Goal: Transaction & Acquisition: Purchase product/service

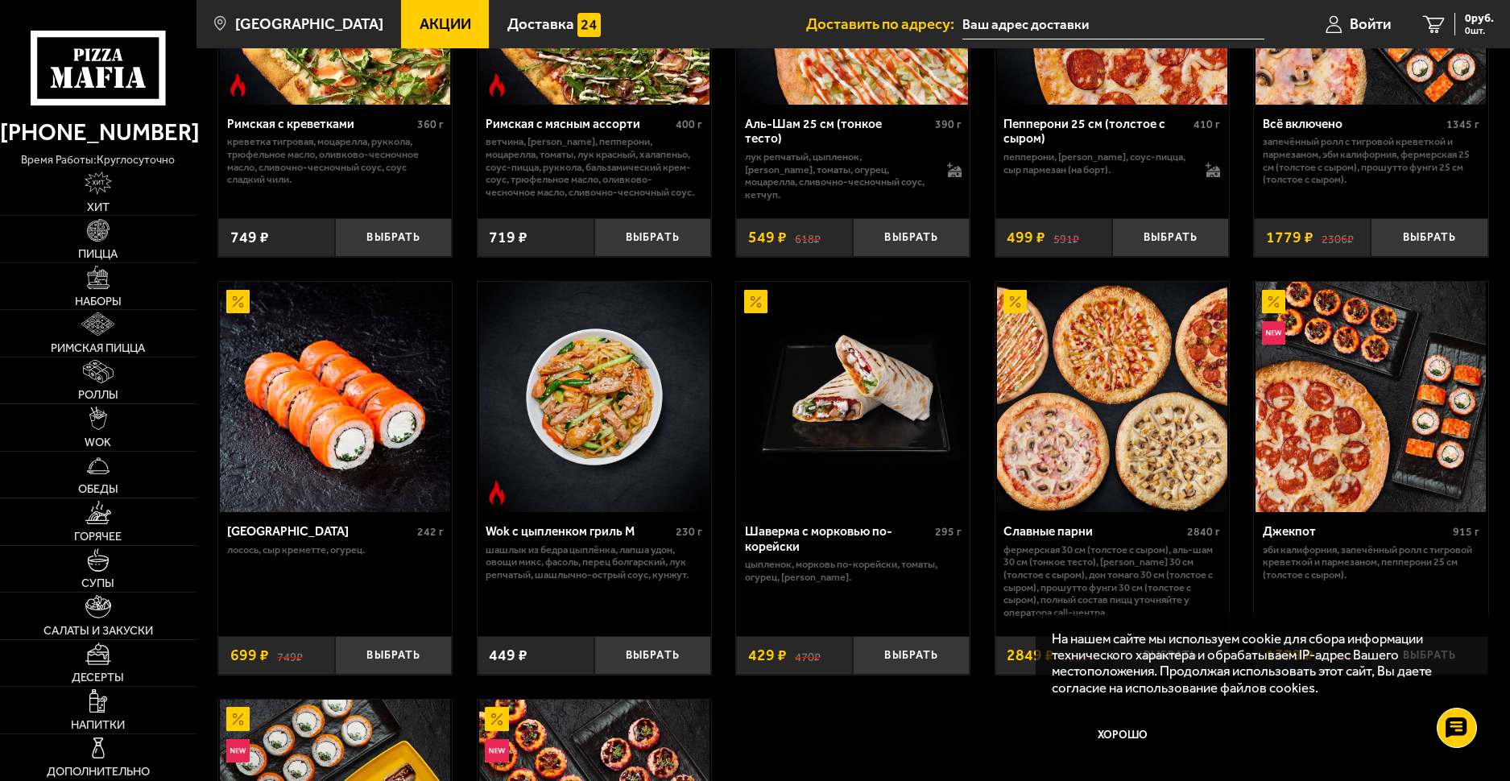
scroll to position [886, 0]
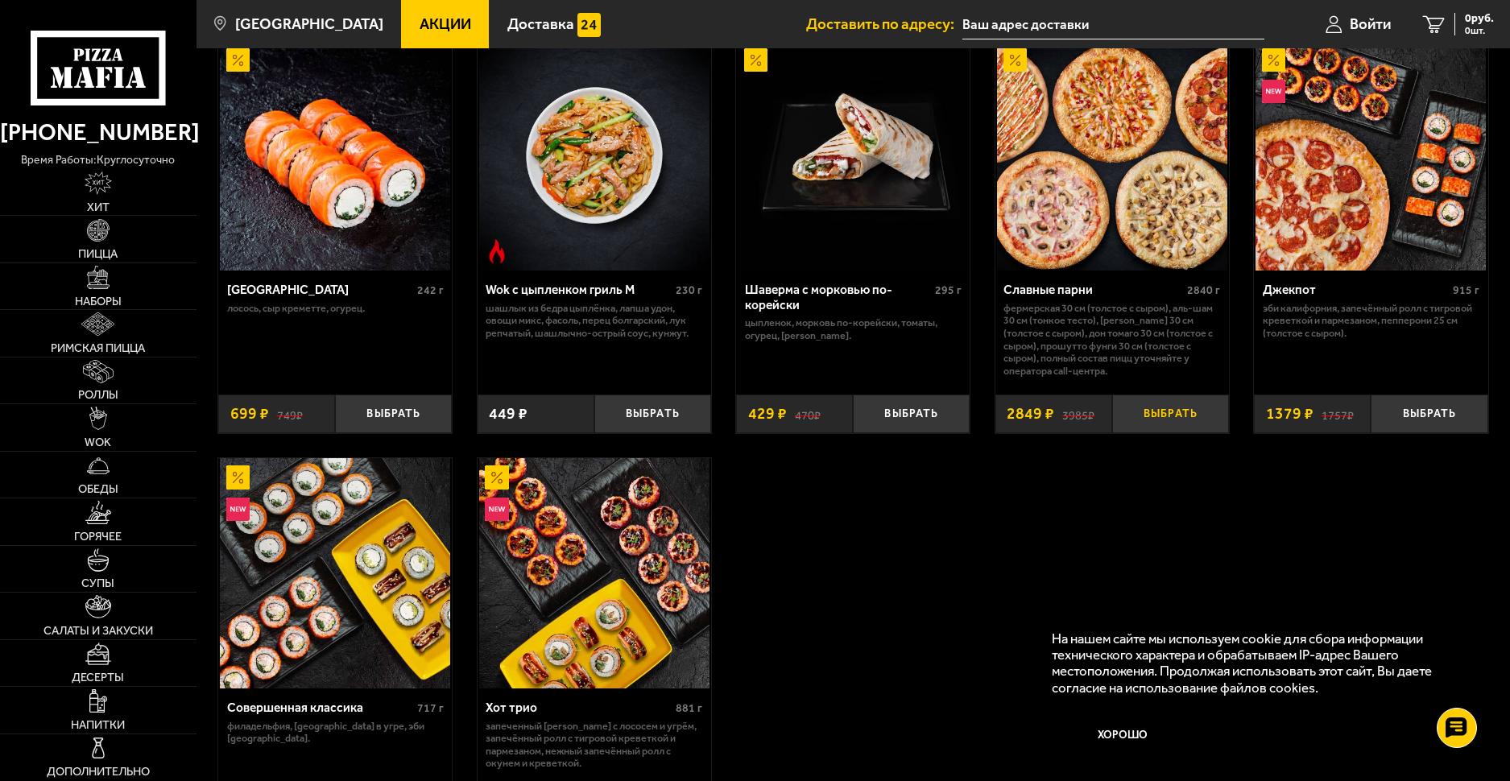
click at [1151, 414] on button "Выбрать" at bounding box center [1170, 414] width 117 height 39
click at [1451, 16] on span "2849 руб." at bounding box center [1470, 18] width 48 height 11
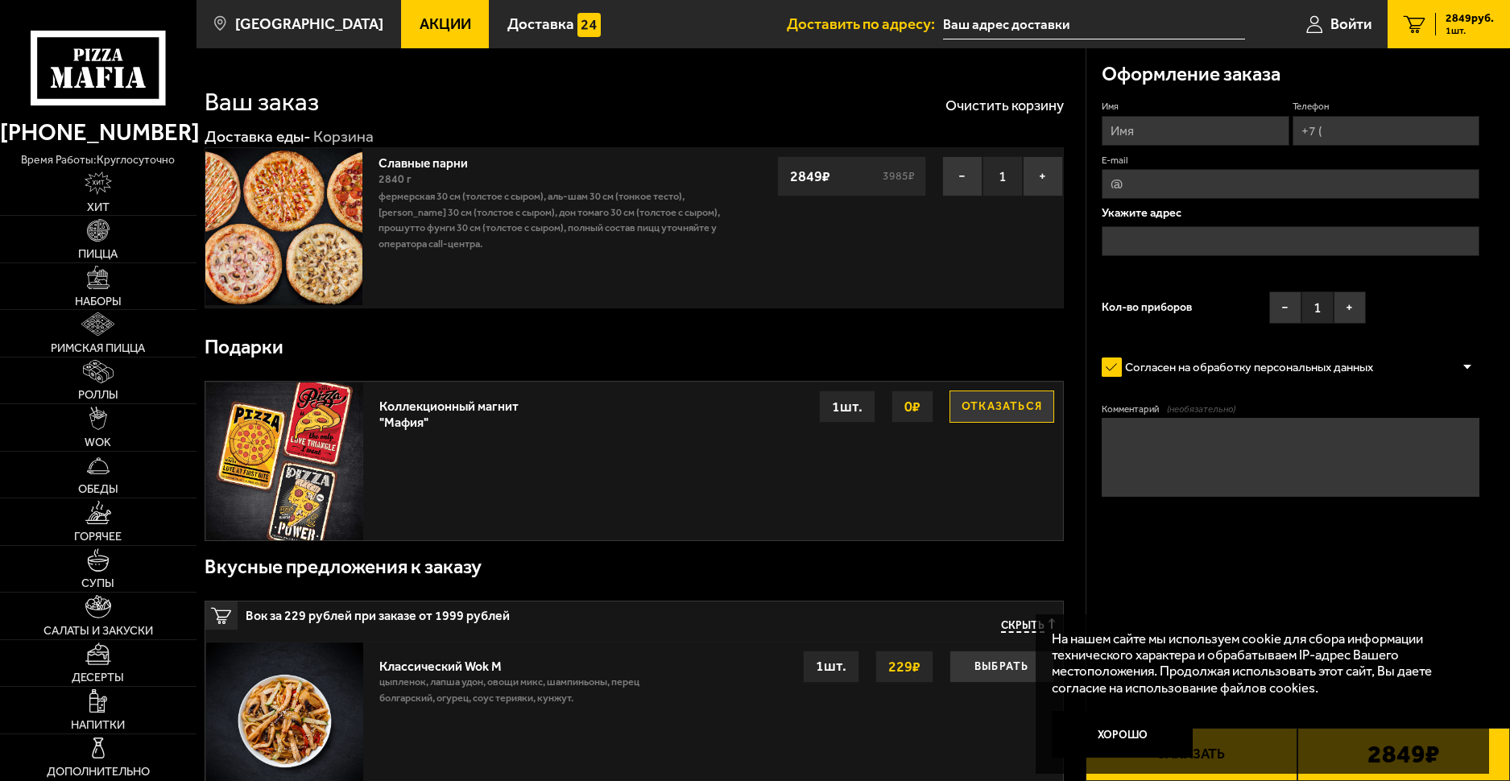
click at [1196, 242] on input "text" at bounding box center [1291, 241] width 378 height 30
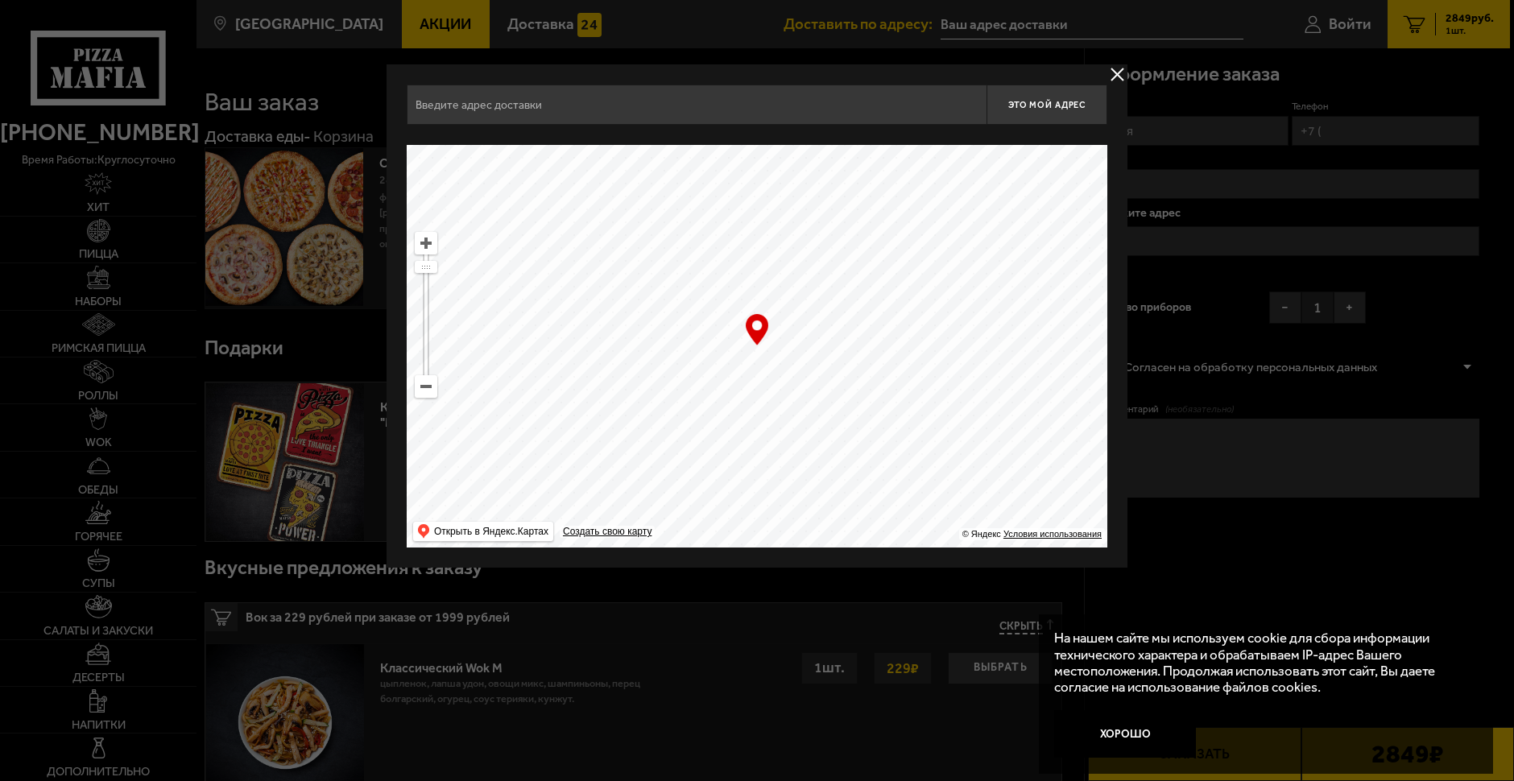
click at [629, 101] on input "text" at bounding box center [697, 105] width 580 height 40
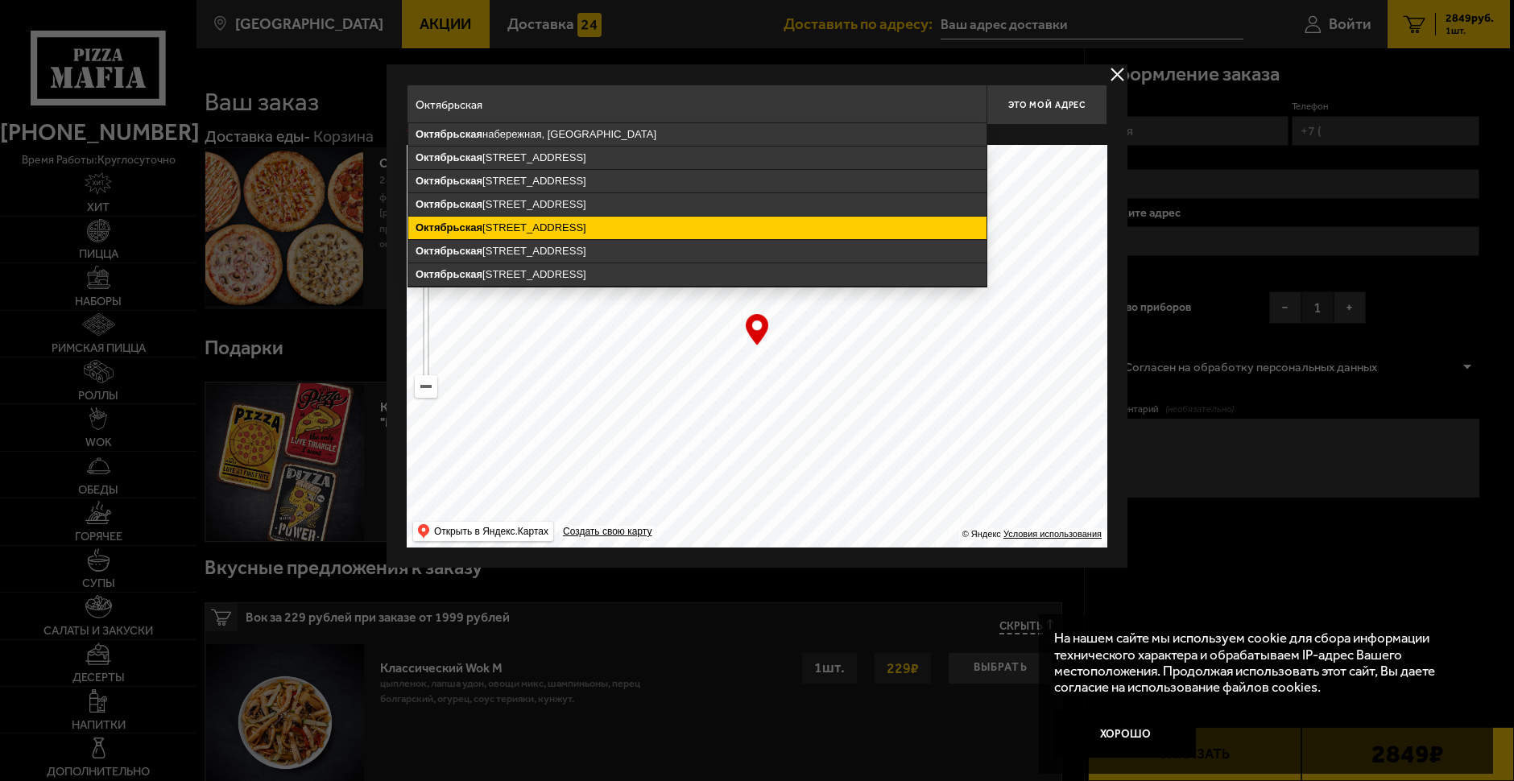
click at [573, 222] on ymaps "[STREET_ADDRESS]" at bounding box center [697, 228] width 578 height 23
type input "[STREET_ADDRESS]"
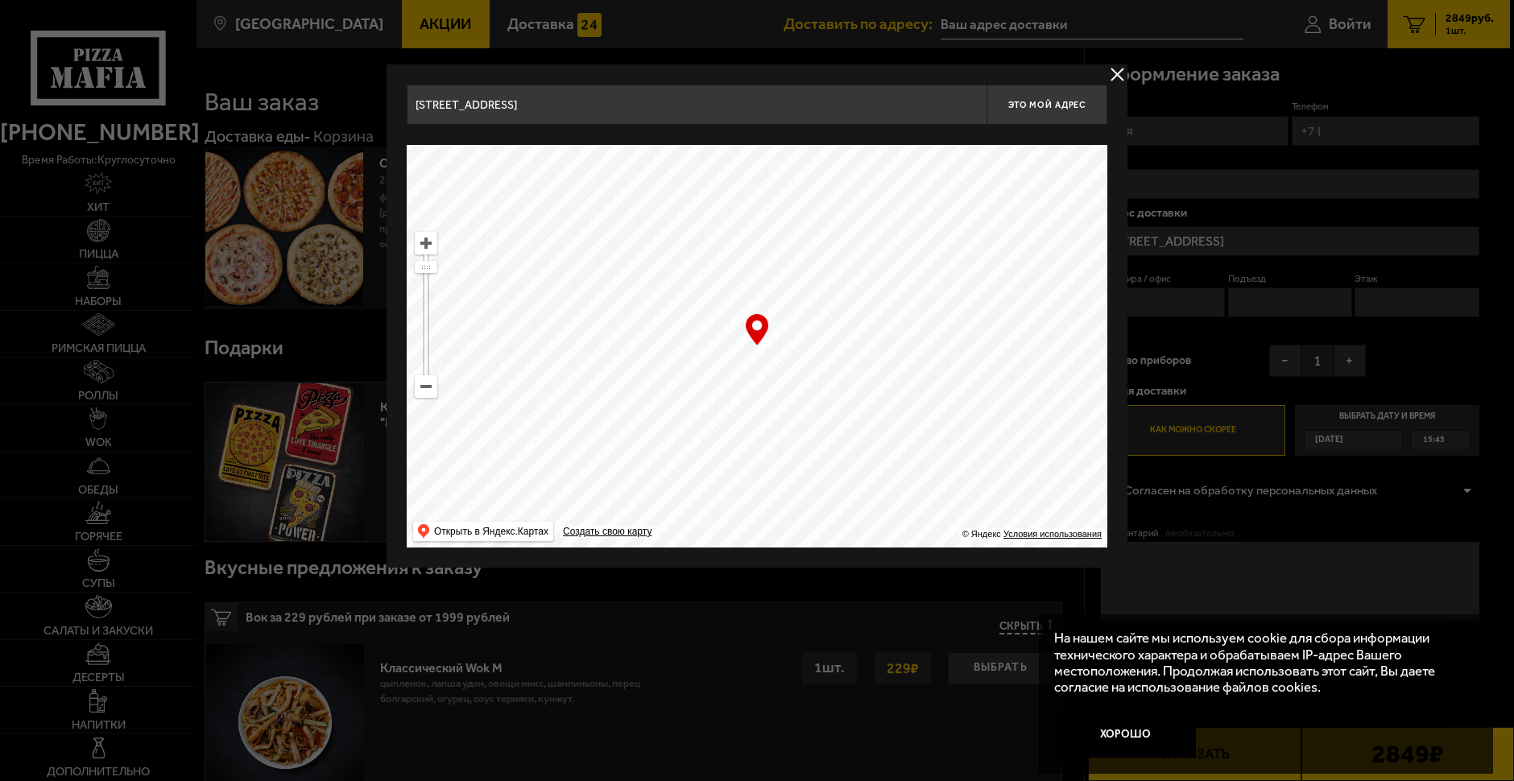
click at [694, 97] on input "[STREET_ADDRESS]" at bounding box center [697, 105] width 580 height 40
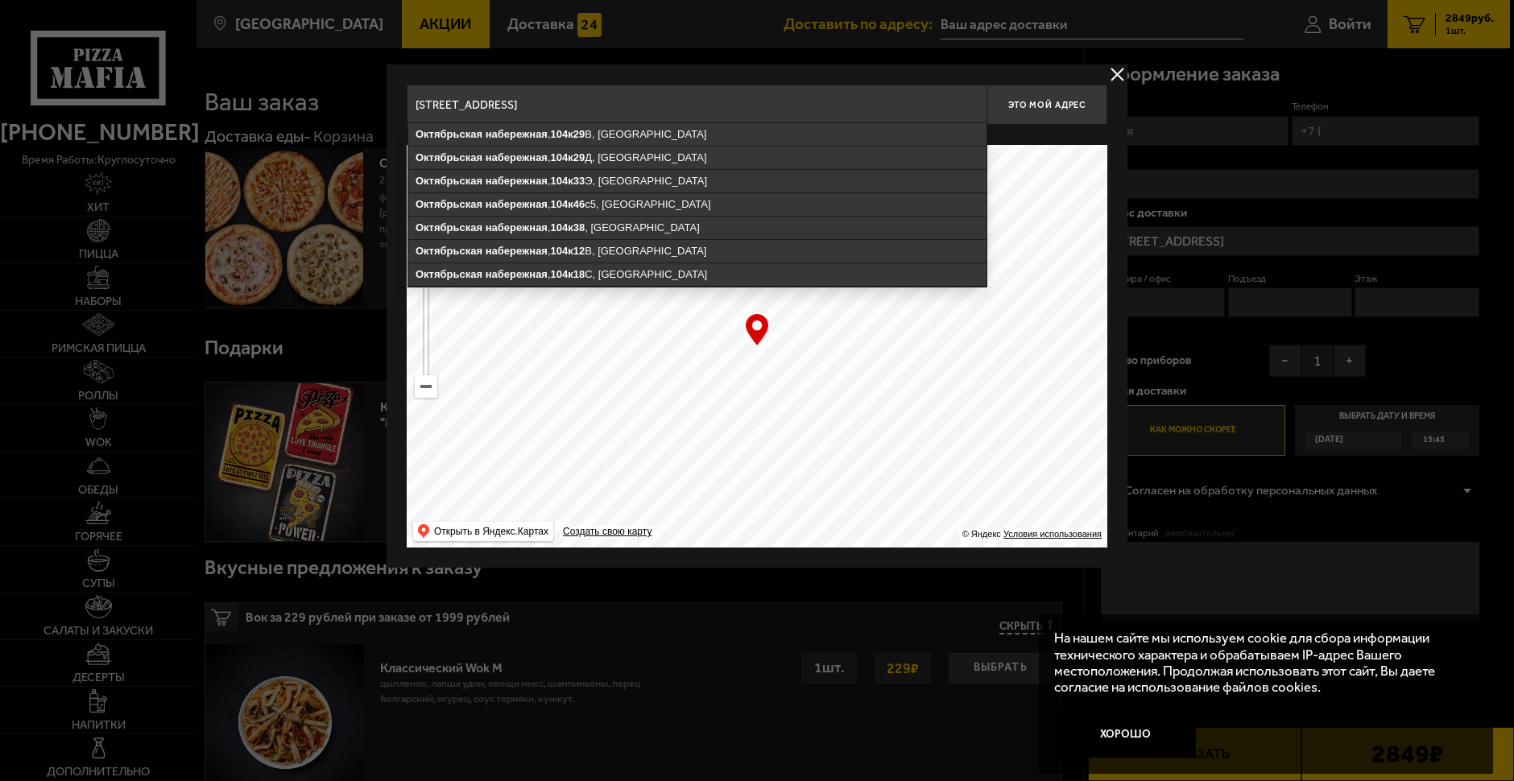
type input "[STREET_ADDRESS]"
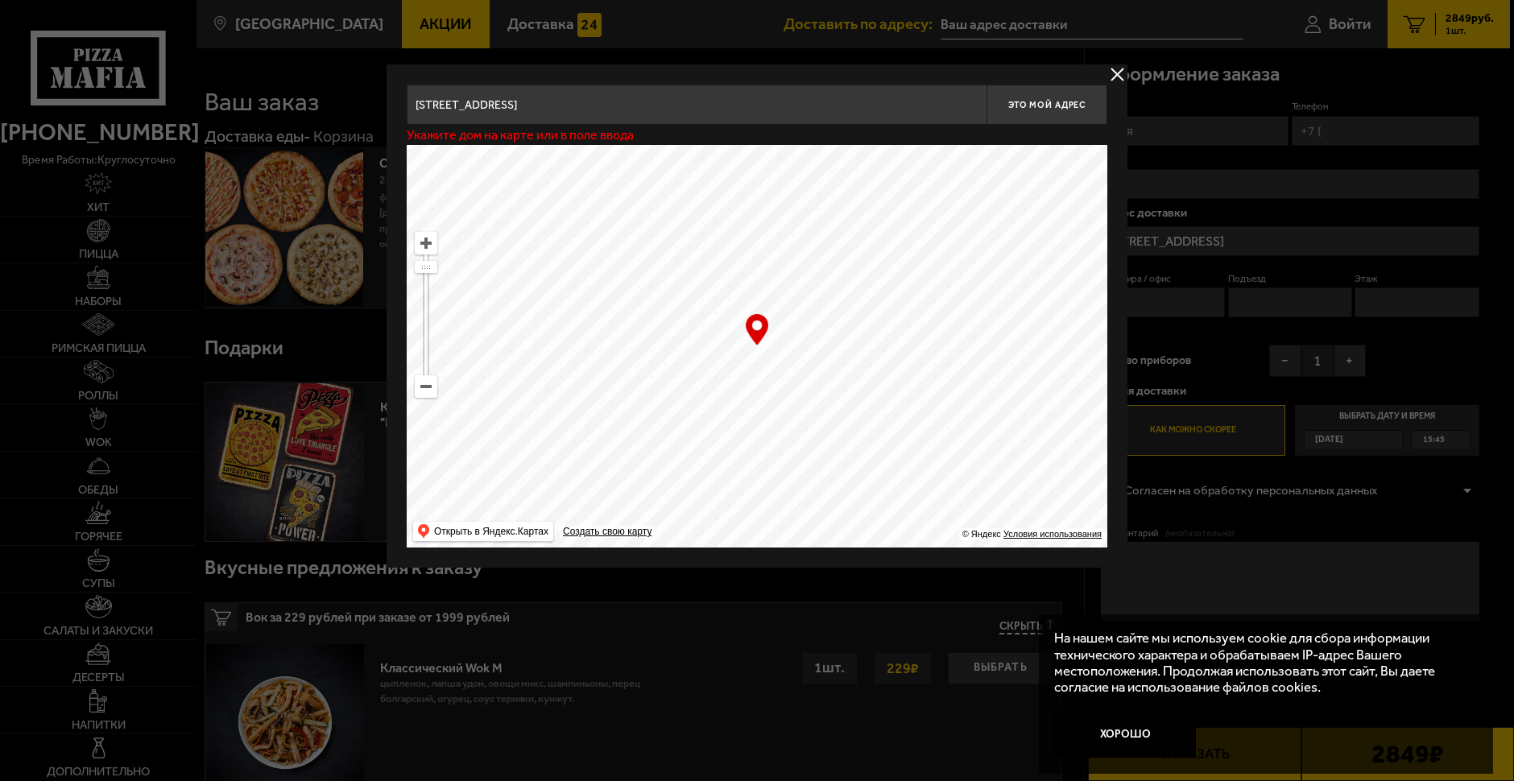
click at [1108, 72] on button "delivery type" at bounding box center [1117, 74] width 20 height 20
